Goal: Navigation & Orientation: Find specific page/section

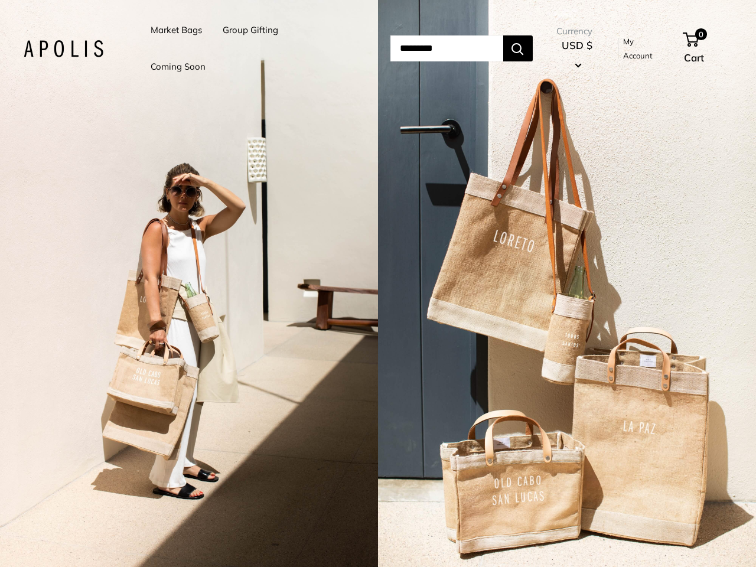
click at [391, 48] on input "Search..." at bounding box center [447, 48] width 113 height 26
click at [252, 48] on li "Group Gifting" at bounding box center [251, 30] width 56 height 37
click at [460, 48] on input "Search..." at bounding box center [447, 48] width 113 height 26
click at [189, 284] on div "2 / 5" at bounding box center [189, 283] width 378 height 567
click at [567, 284] on div "2 / 5" at bounding box center [567, 283] width 378 height 567
